Goal: Check status

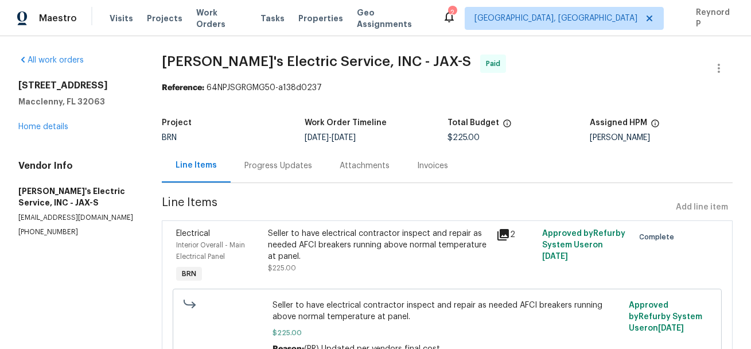
click at [285, 170] on div "Progress Updates" at bounding box center [278, 165] width 68 height 11
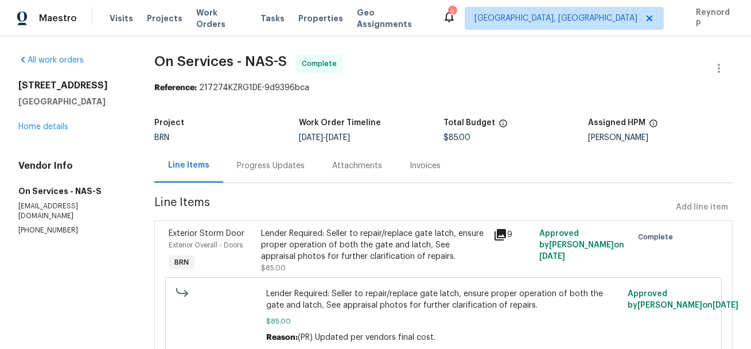
click at [269, 165] on div "Progress Updates" at bounding box center [271, 165] width 68 height 11
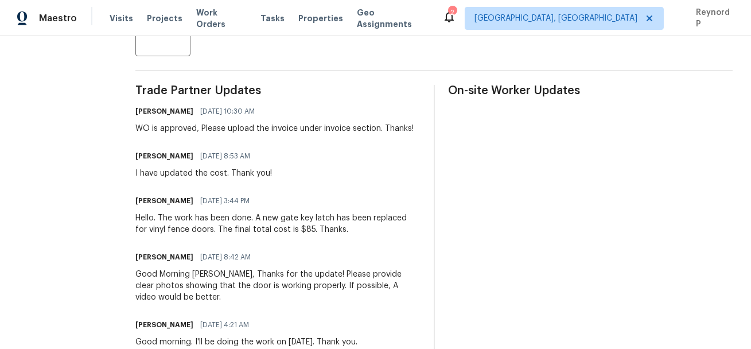
scroll to position [289, 0]
